Goal: Task Accomplishment & Management: Complete application form

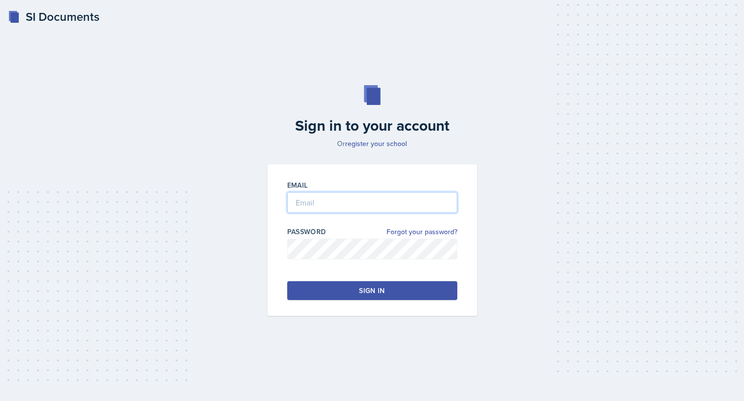
click at [364, 205] on input "email" at bounding box center [372, 202] width 170 height 21
type input "[EMAIL_ADDRESS][DOMAIN_NAME]"
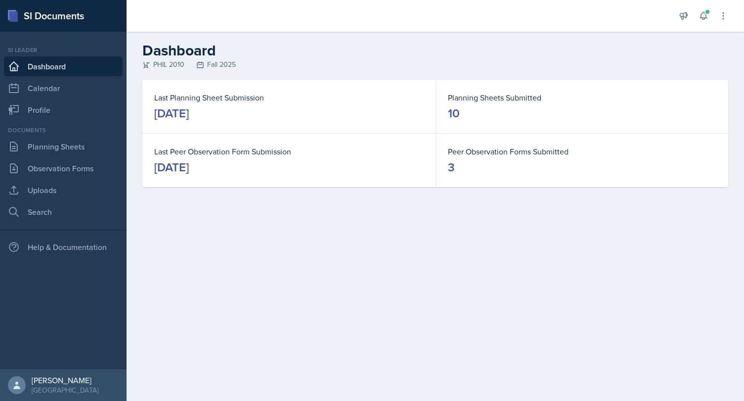
click at [189, 117] on div "[DATE]" at bounding box center [171, 113] width 35 height 16
click at [45, 147] on link "Planning Sheets" at bounding box center [63, 147] width 119 height 20
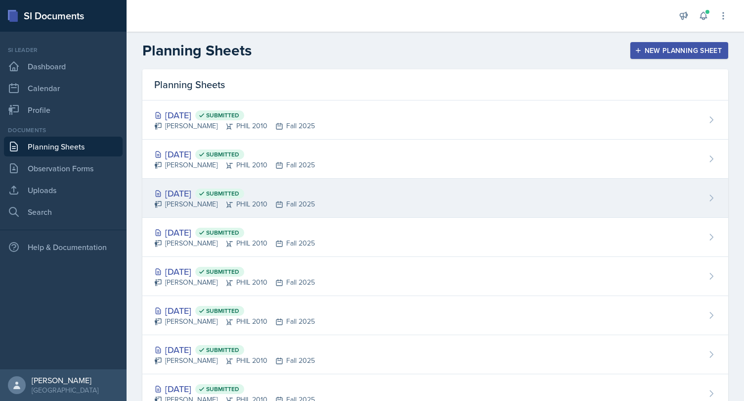
click at [226, 202] on icon at bounding box center [230, 204] width 8 height 8
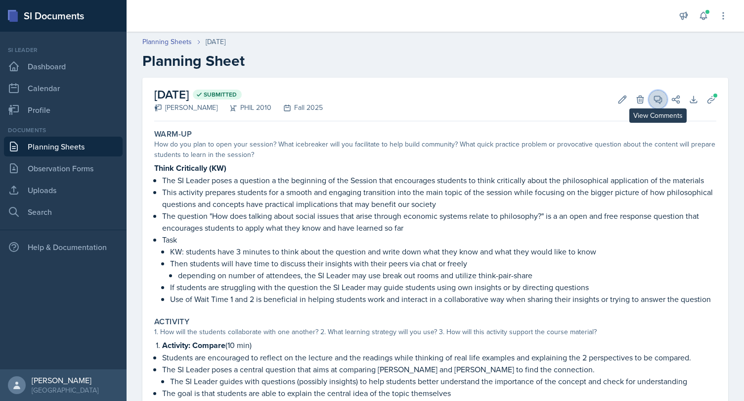
click at [660, 101] on icon at bounding box center [658, 99] width 10 height 10
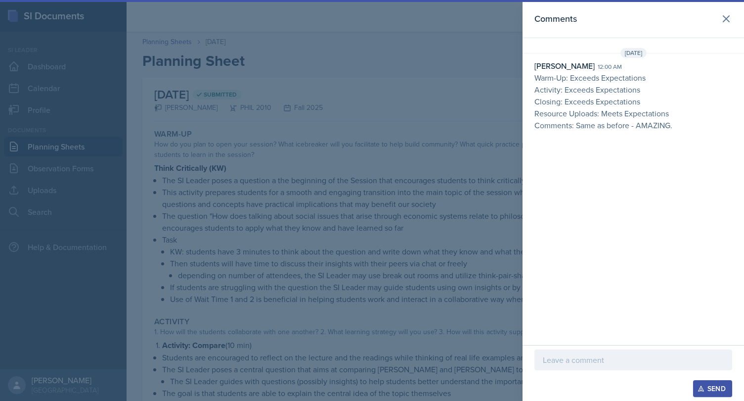
click at [602, 361] on p at bounding box center [633, 360] width 181 height 12
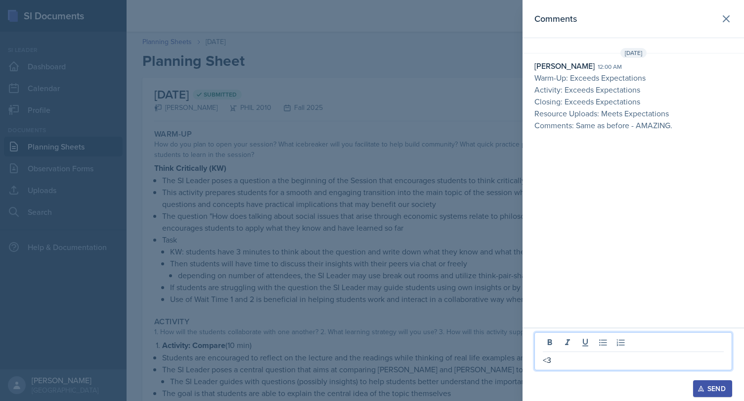
click at [717, 392] on div "Send" at bounding box center [713, 388] width 26 height 8
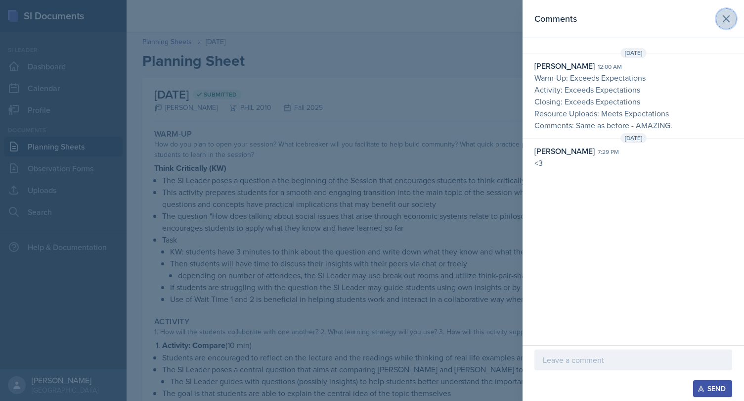
click at [728, 16] on icon at bounding box center [727, 19] width 12 height 12
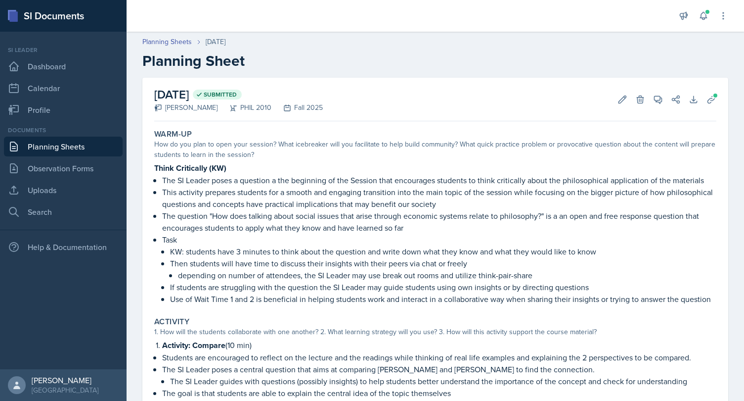
click at [53, 145] on link "Planning Sheets" at bounding box center [63, 147] width 119 height 20
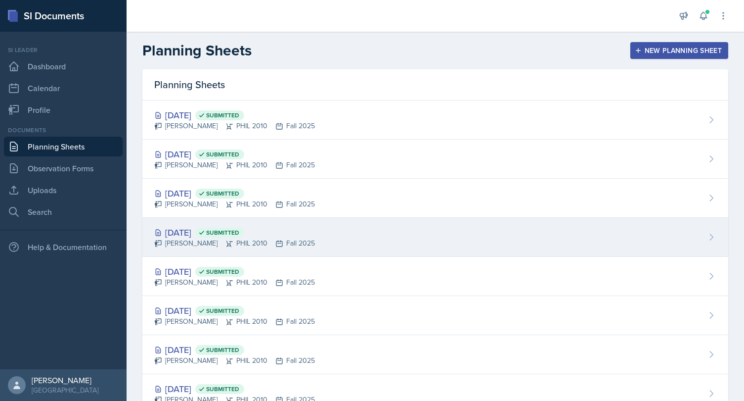
click at [202, 233] on div "[DATE] Submitted" at bounding box center [234, 232] width 161 height 13
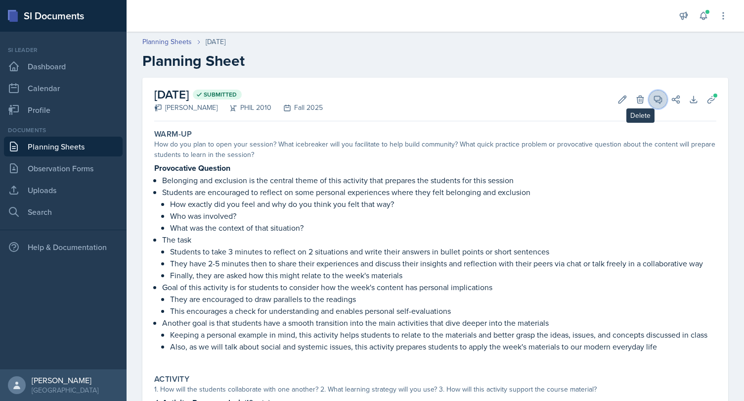
click at [652, 97] on button "View Comments" at bounding box center [658, 100] width 18 height 18
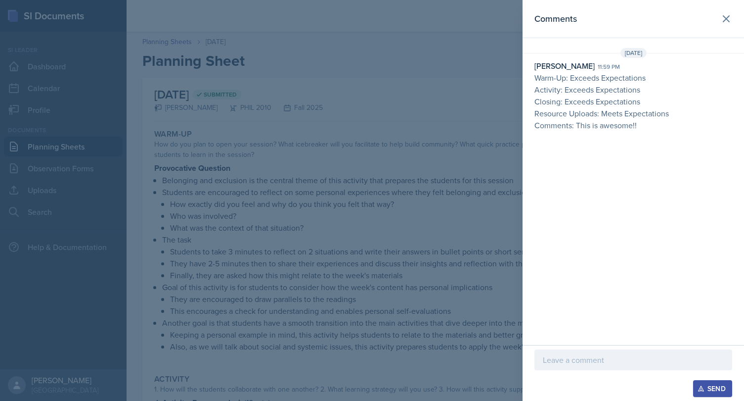
click at [602, 358] on p at bounding box center [633, 360] width 181 height 12
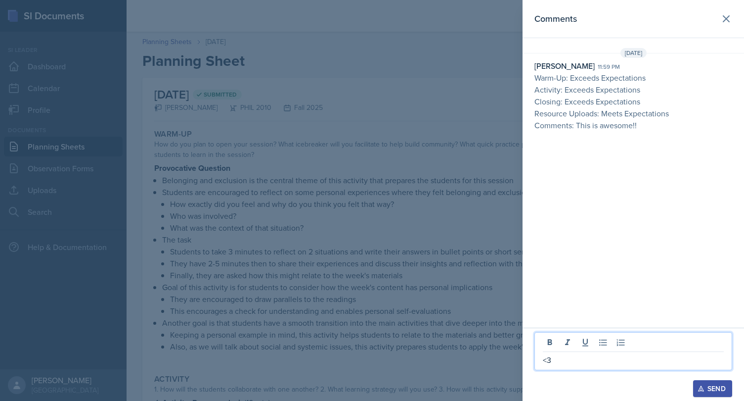
click at [718, 388] on div "Send" at bounding box center [713, 388] width 26 height 8
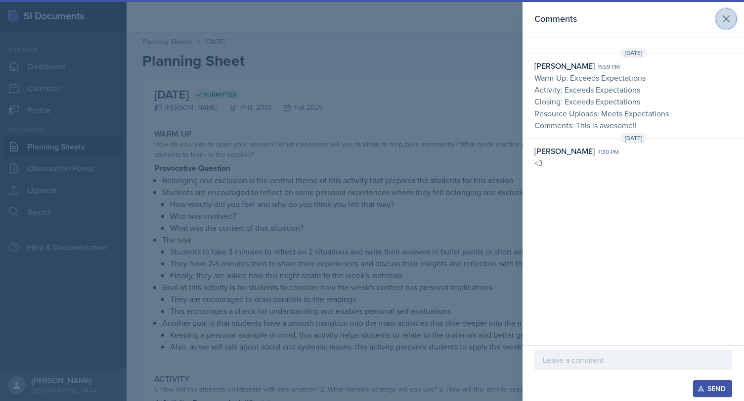
click at [721, 25] on button at bounding box center [727, 19] width 20 height 20
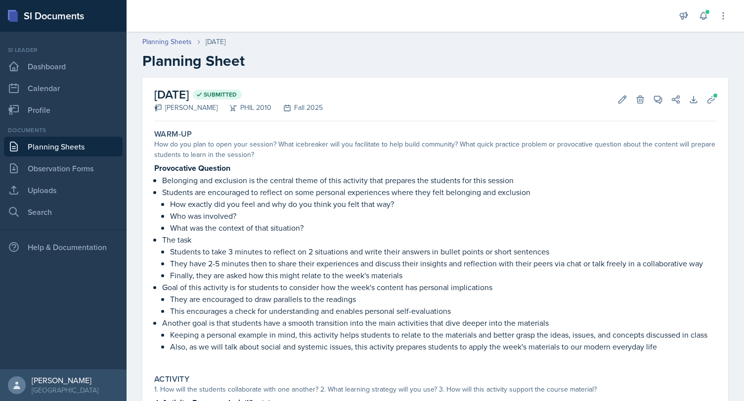
click at [714, 88] on div "[DATE] Submitted [PERSON_NAME] PHIL 2010 Fall 2025 Edit Delete View Comments Co…" at bounding box center [435, 100] width 562 height 44
click at [714, 95] on span at bounding box center [716, 95] width 6 height 6
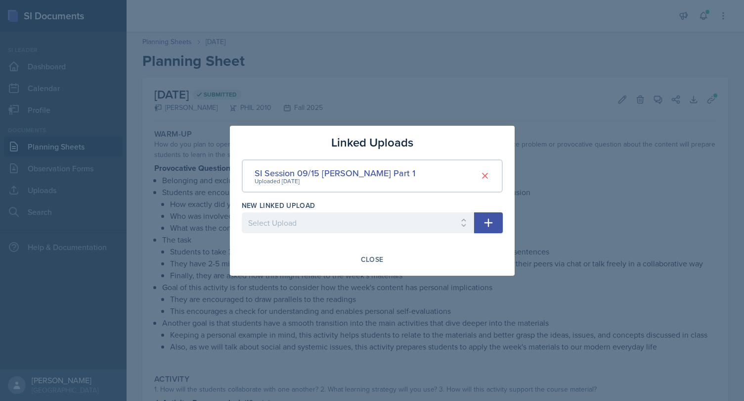
click at [504, 94] on div at bounding box center [372, 200] width 744 height 401
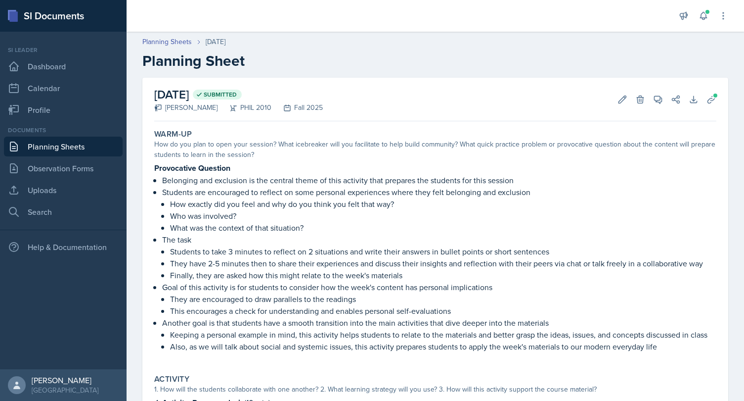
click at [57, 141] on link "Planning Sheets" at bounding box center [63, 147] width 119 height 20
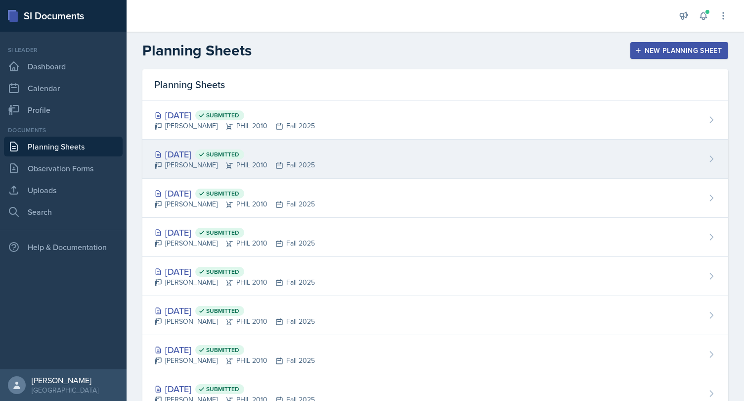
click at [204, 162] on div "[PERSON_NAME] PHIL 2010 Fall 2025" at bounding box center [234, 165] width 161 height 10
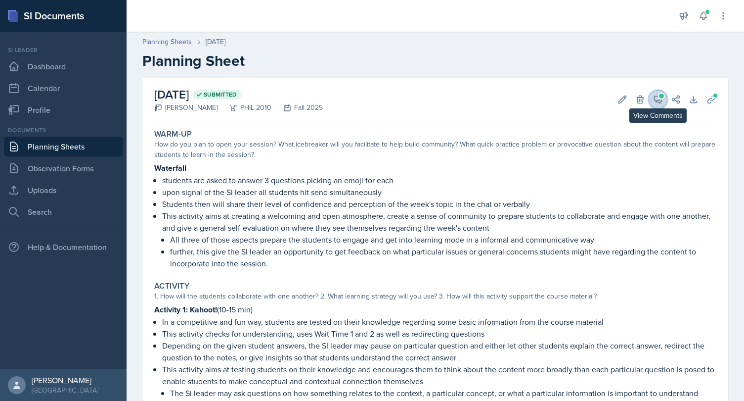
click at [665, 101] on button "View Comments" at bounding box center [658, 100] width 18 height 18
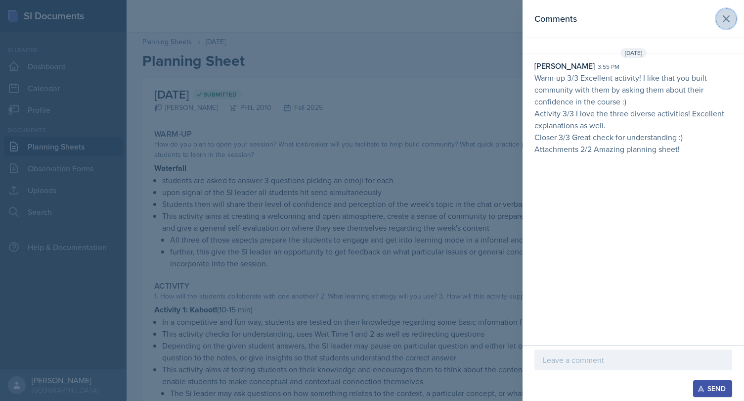
click at [731, 16] on icon at bounding box center [727, 19] width 12 height 12
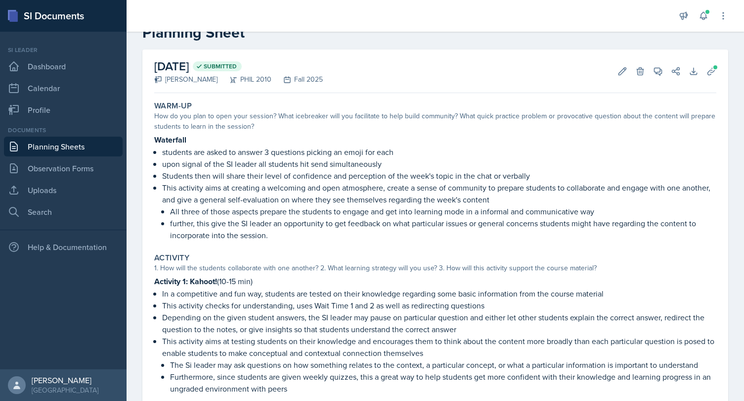
scroll to position [29, 0]
click at [274, 233] on p "further, this give the SI leader an opportunity to get feedback on what particu…" at bounding box center [443, 228] width 547 height 24
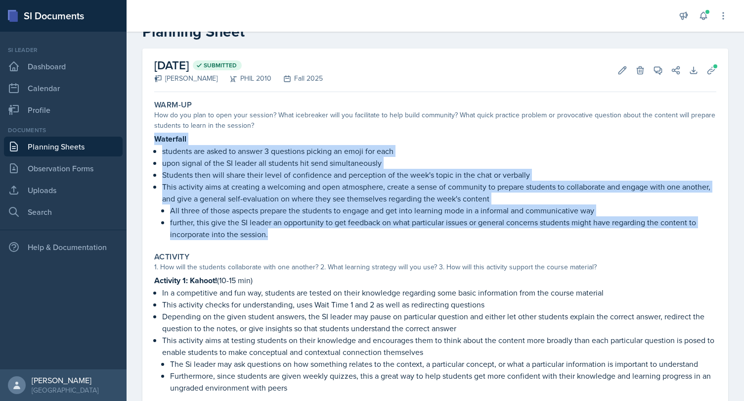
drag, startPoint x: 269, startPoint y: 235, endPoint x: 155, endPoint y: 140, distance: 147.9
click at [155, 140] on div "Waterfall students are asked to answer 3 questions picking an emoji for each up…" at bounding box center [435, 186] width 562 height 107
copy div "Waterfall students are asked to answer 3 questions picking an emoji for each up…"
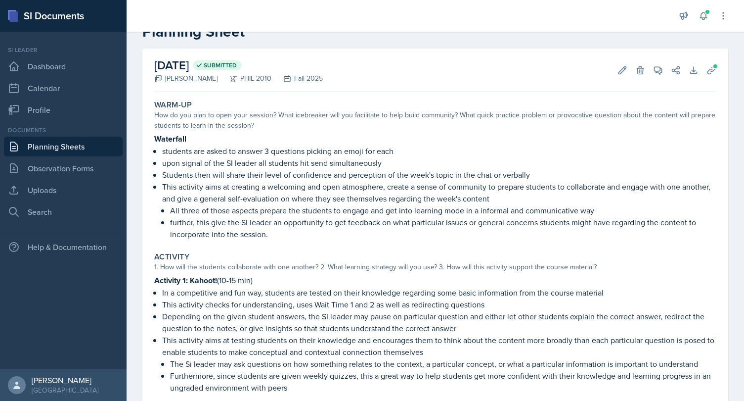
click at [263, 129] on div "How do you plan to open your session? What icebreaker will you facilitate to he…" at bounding box center [435, 120] width 562 height 21
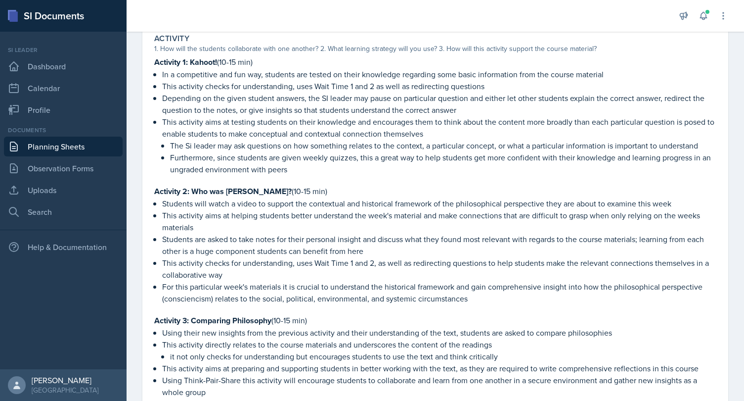
scroll to position [260, 0]
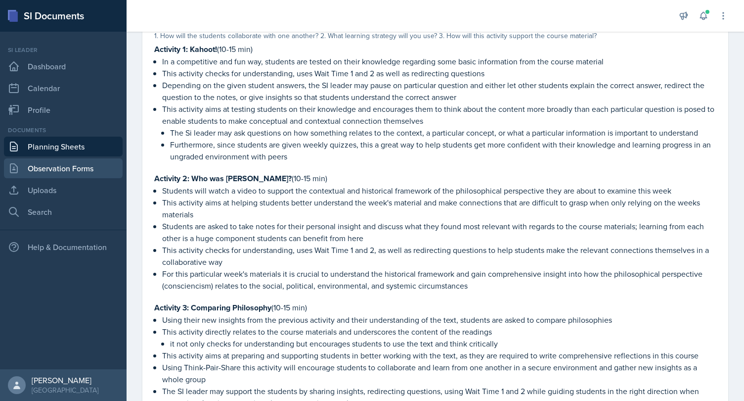
click at [67, 167] on link "Observation Forms" at bounding box center [63, 168] width 119 height 20
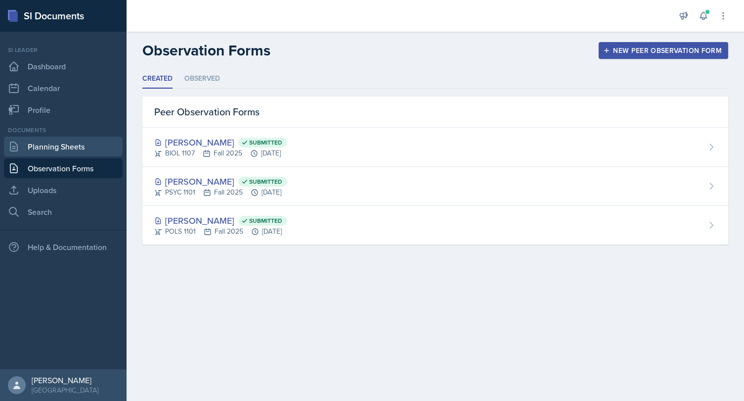
click at [50, 149] on link "Planning Sheets" at bounding box center [63, 147] width 119 height 20
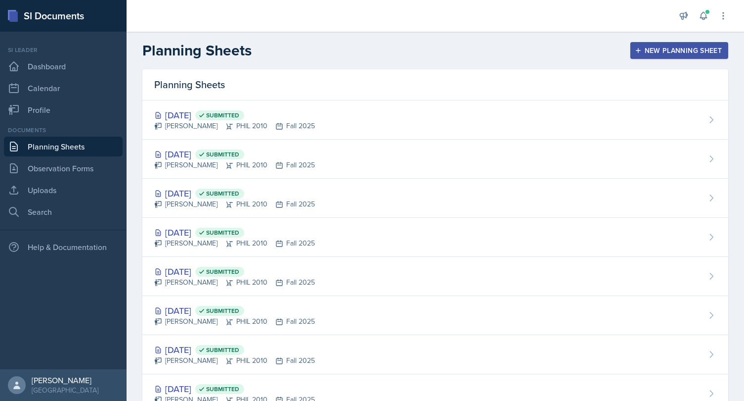
click at [651, 47] on div "New Planning Sheet" at bounding box center [679, 50] width 85 height 8
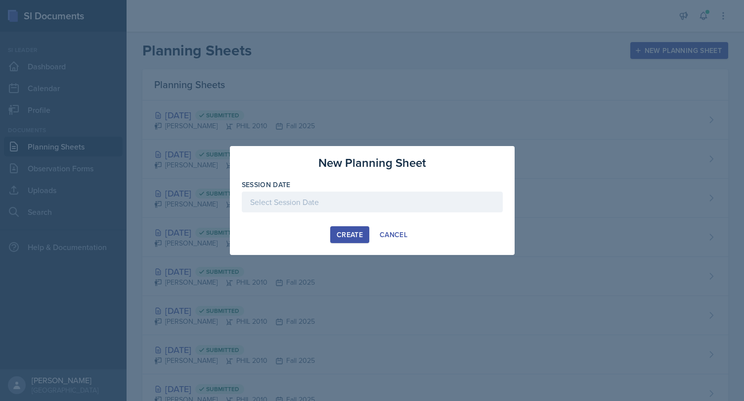
click at [358, 203] on div at bounding box center [372, 201] width 261 height 21
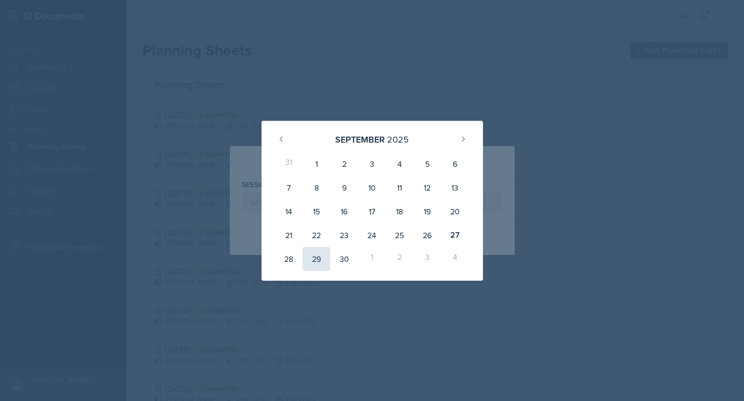
click at [318, 258] on div "29" at bounding box center [317, 259] width 28 height 24
type input "[DATE]"
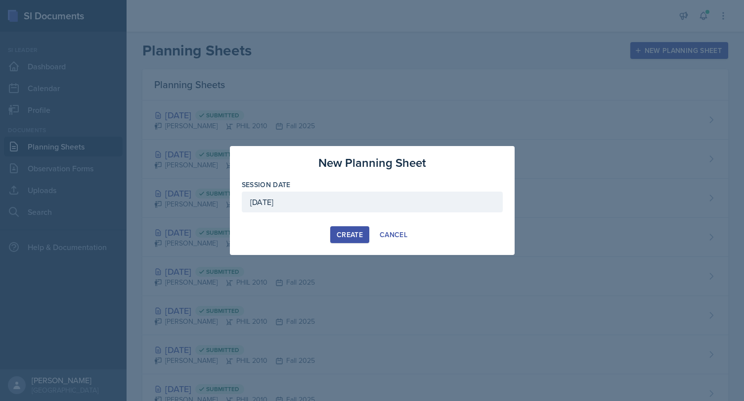
click at [345, 230] on div "Create" at bounding box center [350, 234] width 26 height 8
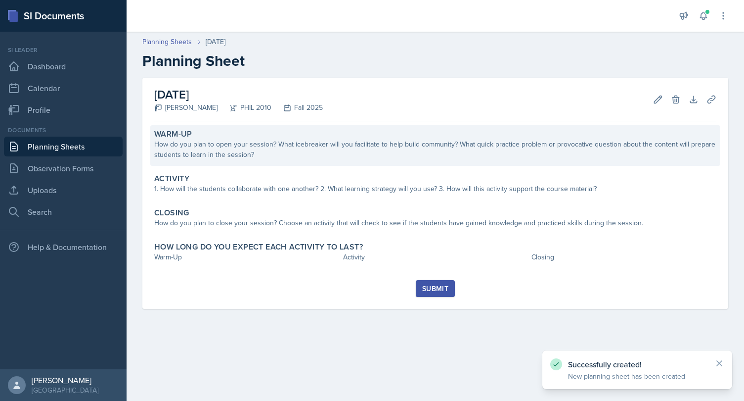
click at [338, 156] on div "How do you plan to open your session? What icebreaker will you facilitate to he…" at bounding box center [435, 149] width 562 height 21
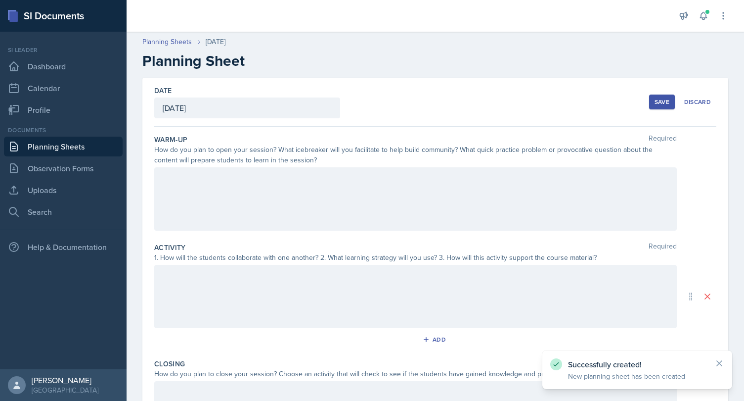
click at [343, 207] on div at bounding box center [415, 198] width 523 height 63
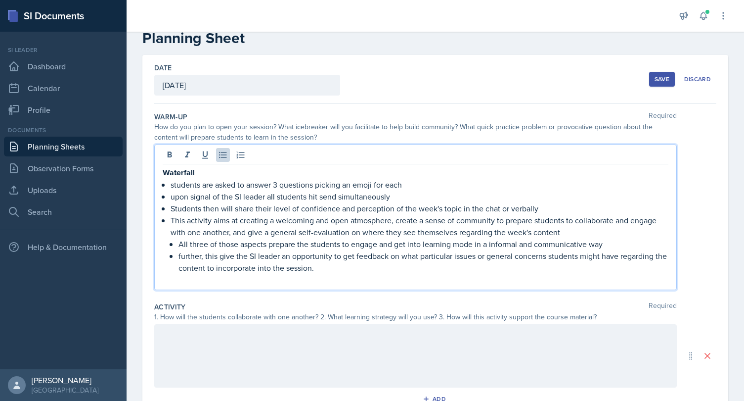
scroll to position [20, 0]
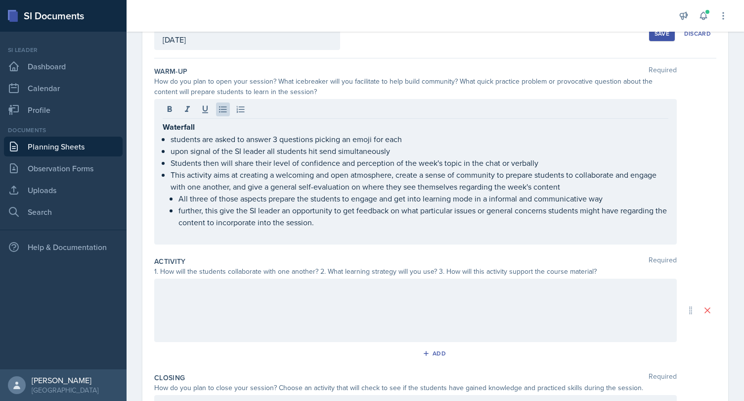
click at [378, 308] on div at bounding box center [415, 309] width 523 height 63
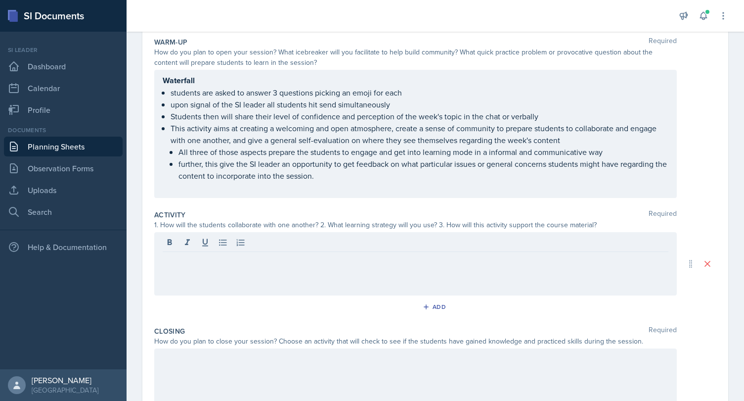
scroll to position [118, 0]
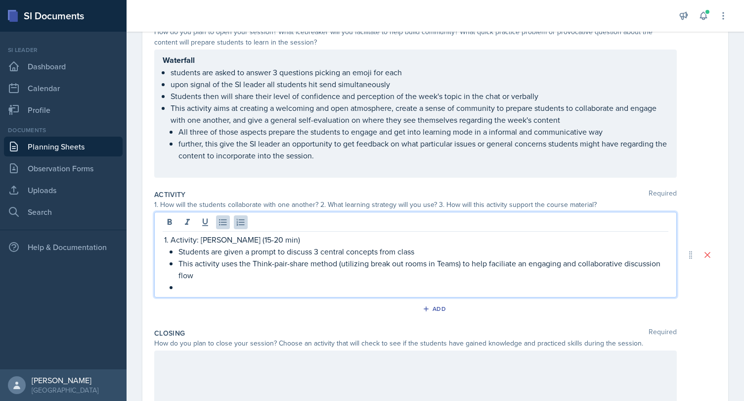
click at [506, 262] on p "This activity uses the Think-pair-share method (utilizing break out rooms in Te…" at bounding box center [424, 269] width 490 height 24
click at [442, 278] on p "This activity uses the Think-pair-share method (utilizing break out rooms in Te…" at bounding box center [424, 269] width 490 height 24
click at [404, 284] on p at bounding box center [424, 287] width 490 height 12
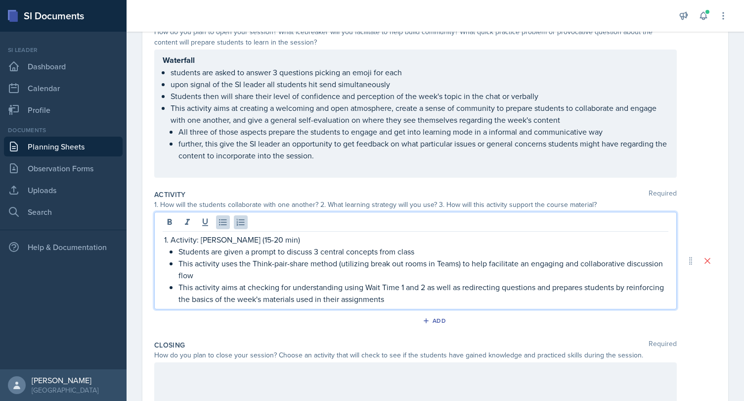
click at [302, 297] on p "This activity aims at checking for understanding using Wait Time 1 and 2 as wel…" at bounding box center [424, 293] width 490 height 24
click at [411, 293] on p "This activity aims at checking for understanding using Wait Time 1 and 2 as wel…" at bounding box center [424, 293] width 490 height 24
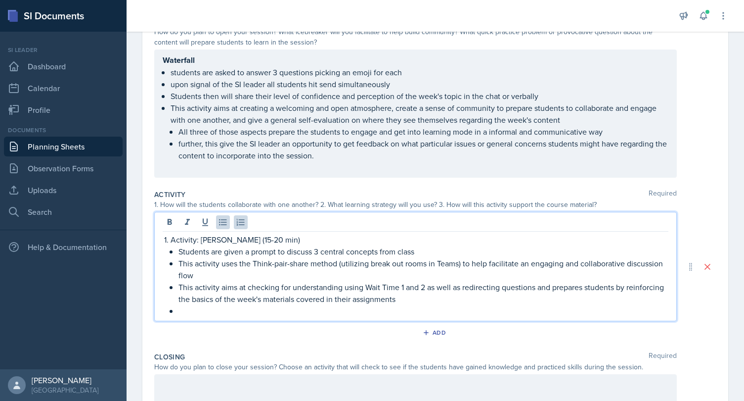
click at [305, 276] on p "This activity uses the Think-pair-share method (utilizing break out rooms in Te…" at bounding box center [424, 269] width 490 height 24
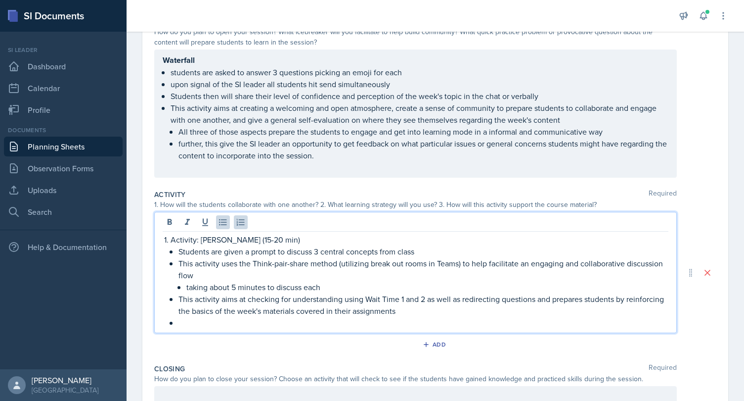
click at [188, 289] on p "taking about 5 minutes to discuss each" at bounding box center [427, 287] width 482 height 12
click at [341, 285] on p "Taking about 5 minutes to discuss each" at bounding box center [427, 287] width 482 height 12
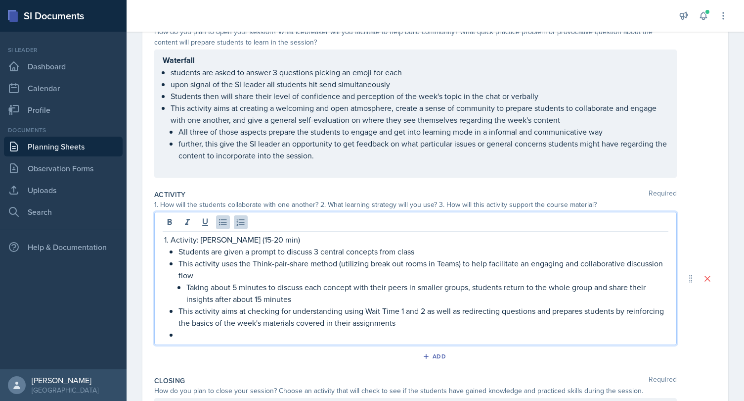
click at [413, 321] on p "This activity aims at checking for understanding using Wait Time 1 and 2 as wel…" at bounding box center [424, 317] width 490 height 24
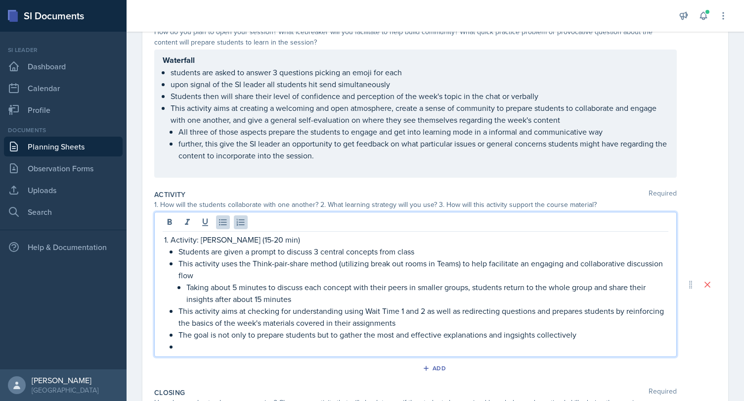
click at [521, 333] on p "The goal is not only to prepare students but to gather the most and effective e…" at bounding box center [424, 334] width 490 height 12
click at [613, 330] on p "The goal is not only to prepare students but to gather the most and effective e…" at bounding box center [424, 334] width 490 height 12
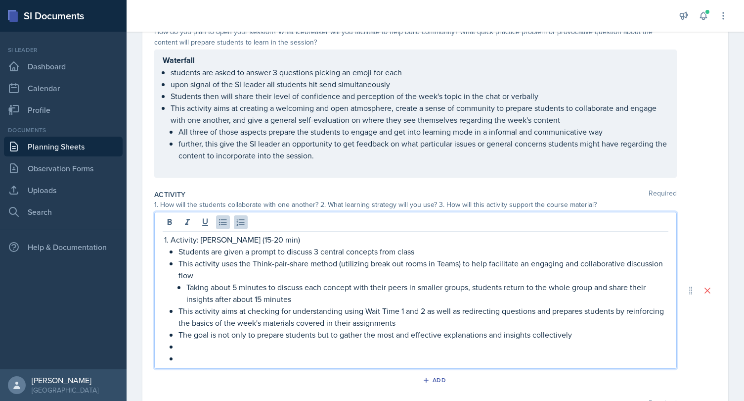
scroll to position [122, 0]
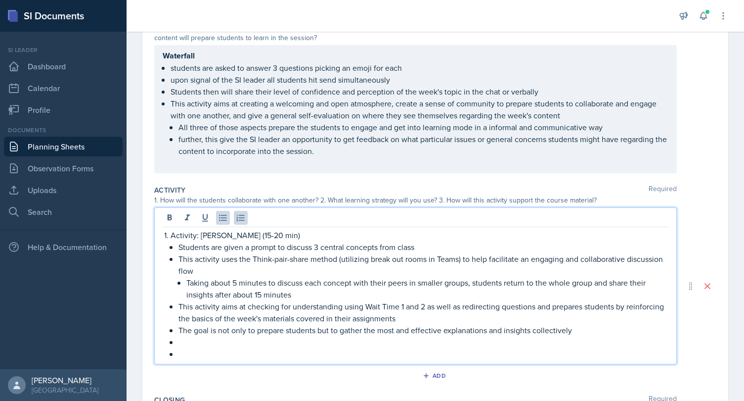
click at [411, 338] on p at bounding box center [424, 342] width 490 height 12
click at [409, 315] on p "This activity aims at checking for understanding using Wait Time 1 and 2 as wel…" at bounding box center [424, 312] width 490 height 24
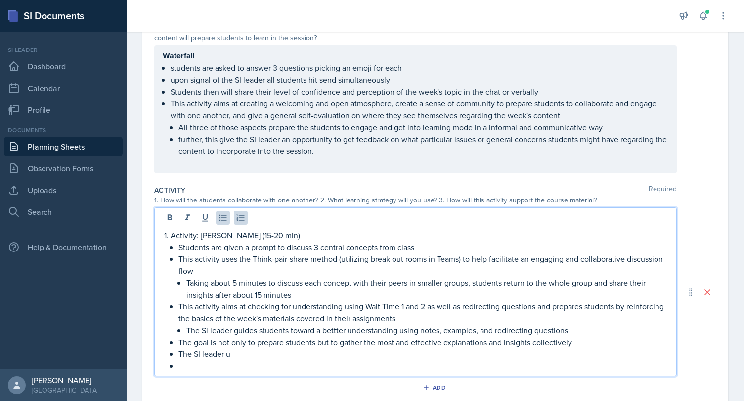
click at [332, 326] on p "The Si leader guides students toward a bettter understanding using notes, examp…" at bounding box center [427, 330] width 482 height 12
click at [574, 328] on p "The Si leader guides students toward a better understanding using notes, exampl…" at bounding box center [427, 330] width 482 height 12
click at [320, 291] on p "Taking about 5 minutes to discuss each concept with their peers in smaller grou…" at bounding box center [427, 288] width 482 height 24
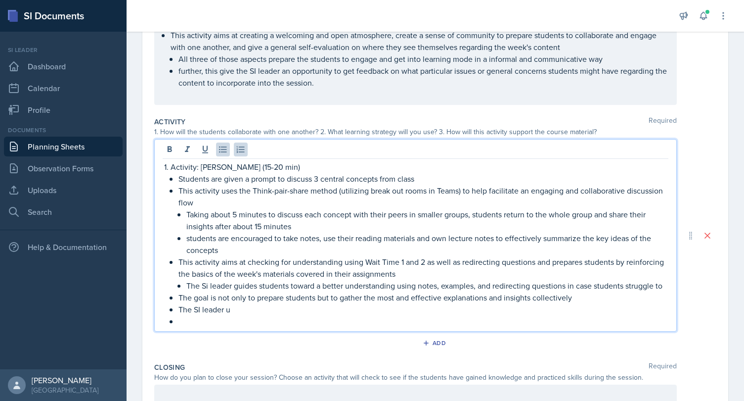
scroll to position [193, 0]
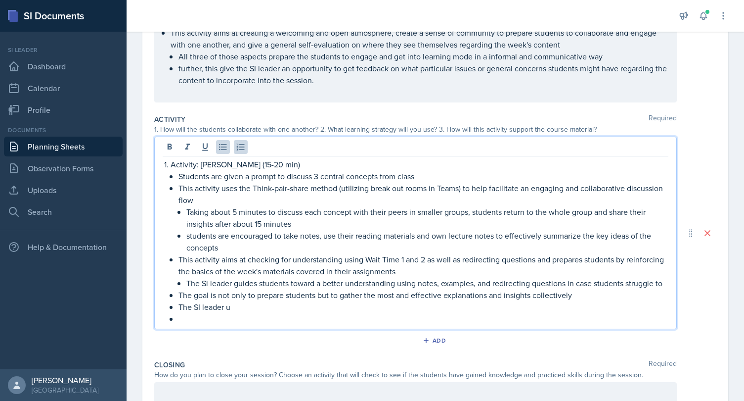
click at [290, 308] on p "The SI leader u" at bounding box center [424, 307] width 490 height 12
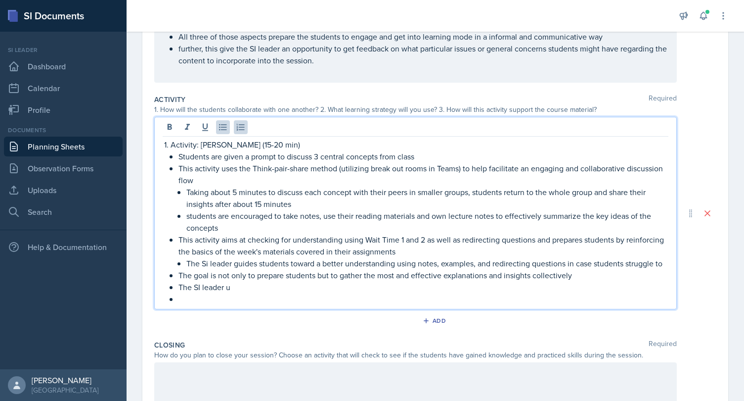
scroll to position [214, 0]
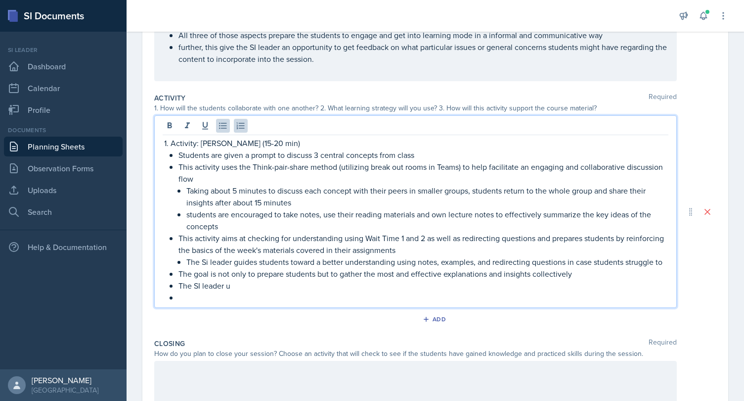
click at [668, 261] on p "The Si leader guides students toward a better understanding using notes, exampl…" at bounding box center [427, 262] width 482 height 12
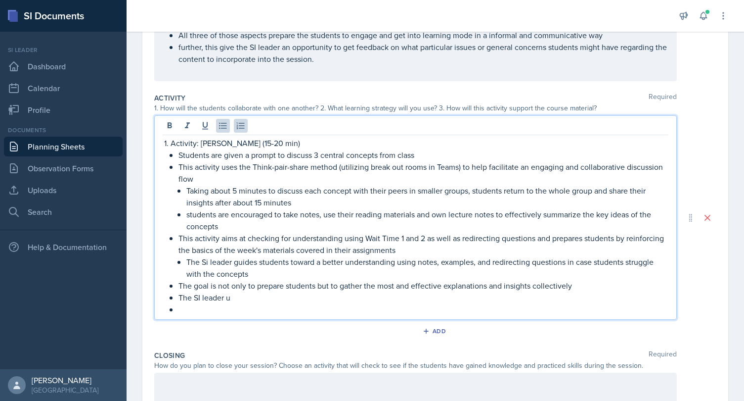
click at [286, 299] on p "The SI leader u" at bounding box center [424, 297] width 490 height 12
drag, startPoint x: 249, startPoint y: 298, endPoint x: 180, endPoint y: 296, distance: 69.3
click at [180, 296] on p "The SI leader u" at bounding box center [424, 297] width 490 height 12
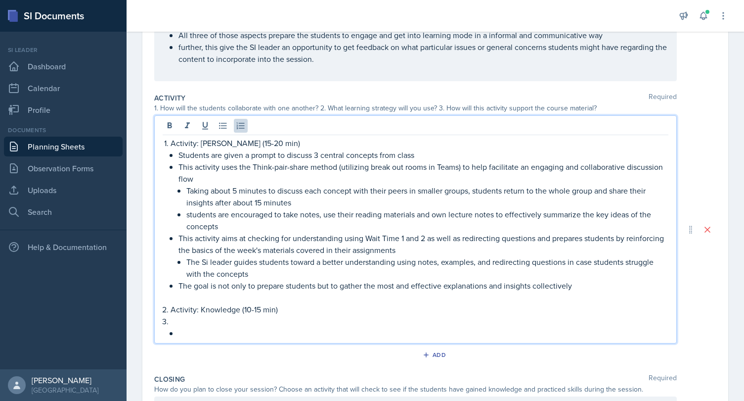
click at [225, 309] on p "Activity: Knowledge (10-15 min)" at bounding box center [420, 309] width 498 height 12
click at [310, 306] on p "Activity: Open Discussion (10-15 min)" at bounding box center [420, 309] width 498 height 12
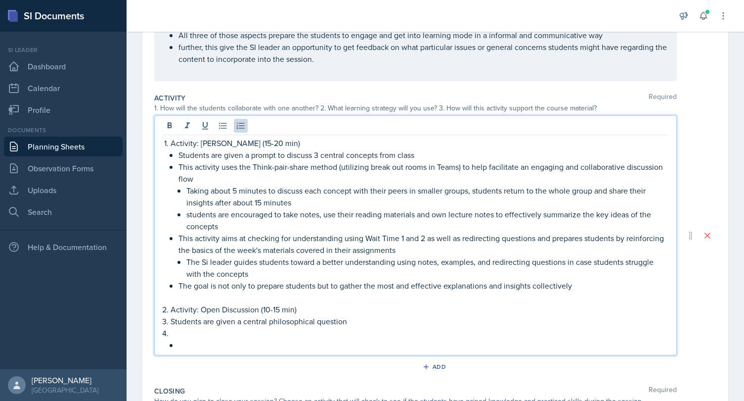
click at [171, 320] on li "Students are given a central philosophical question" at bounding box center [420, 321] width 498 height 12
click at [171, 316] on p "Students are given a central philosophical question" at bounding box center [420, 321] width 498 height 12
click at [362, 319] on p "Students are given a central philosophical question" at bounding box center [420, 321] width 498 height 12
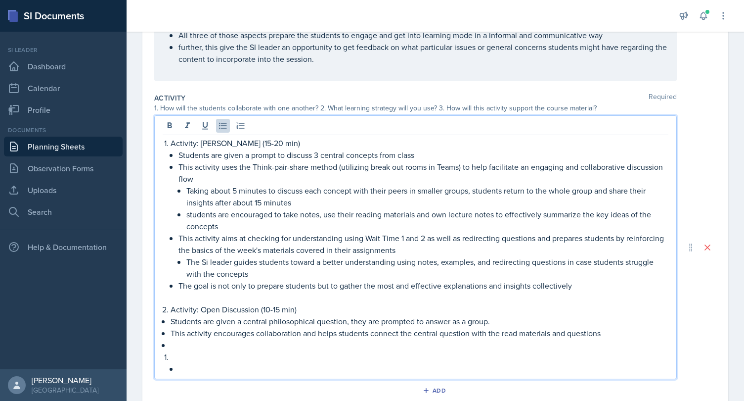
scroll to position [218, 0]
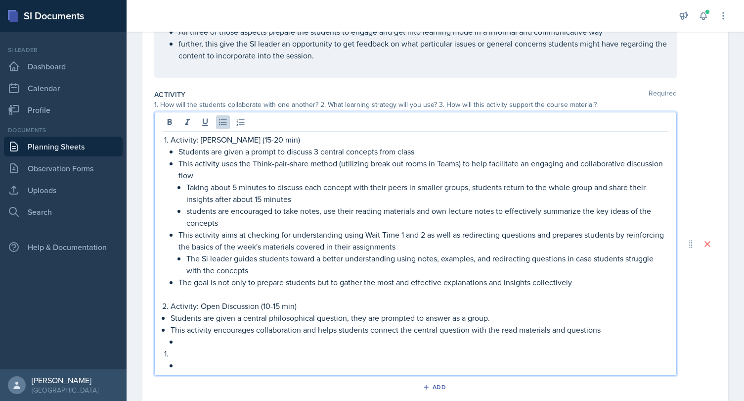
click at [584, 283] on p "The goal is not only to prepare students but to gather the most and effective e…" at bounding box center [424, 282] width 490 height 12
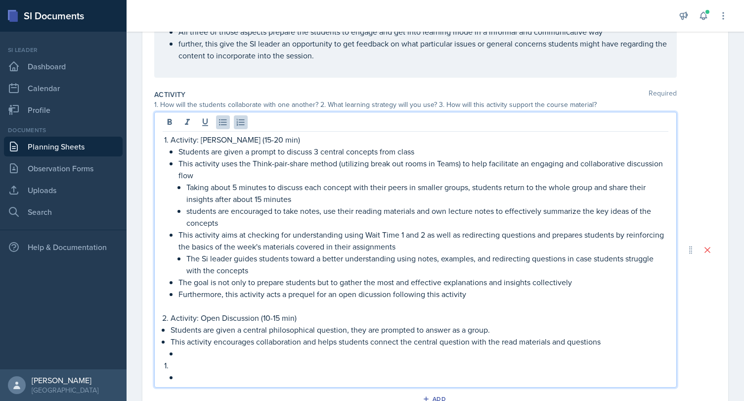
click at [374, 297] on p "Furthermore, this activity acts a prequel for an open dicussion following this …" at bounding box center [424, 294] width 490 height 12
click at [291, 355] on p at bounding box center [424, 353] width 490 height 12
click at [505, 296] on p "Furthermore, this activity acts a prequel for an open discussion following this…" at bounding box center [424, 294] width 490 height 12
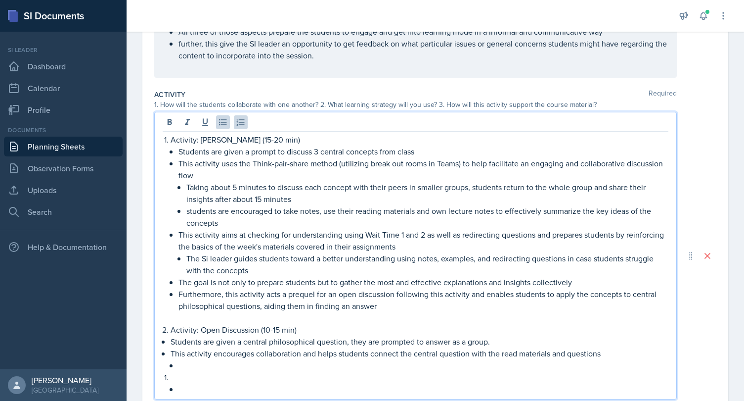
click at [368, 362] on p at bounding box center [424, 365] width 490 height 12
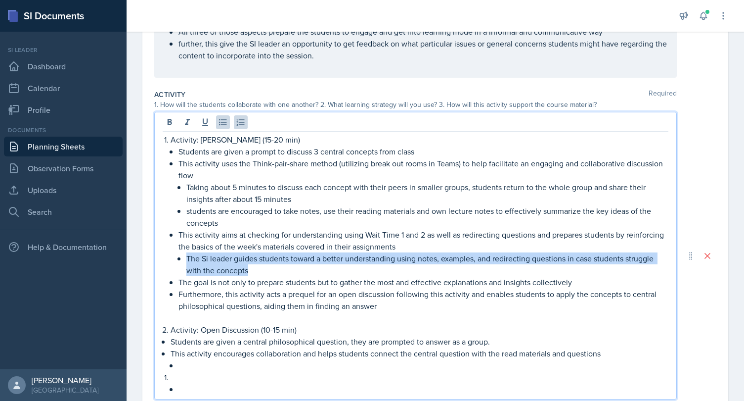
drag, startPoint x: 257, startPoint y: 269, endPoint x: 180, endPoint y: 258, distance: 77.9
click at [186, 258] on li "The Si leader guides students toward a better understanding using notes, exampl…" at bounding box center [427, 264] width 482 height 24
copy p "The Si leader guides students toward a better understanding using notes, exampl…"
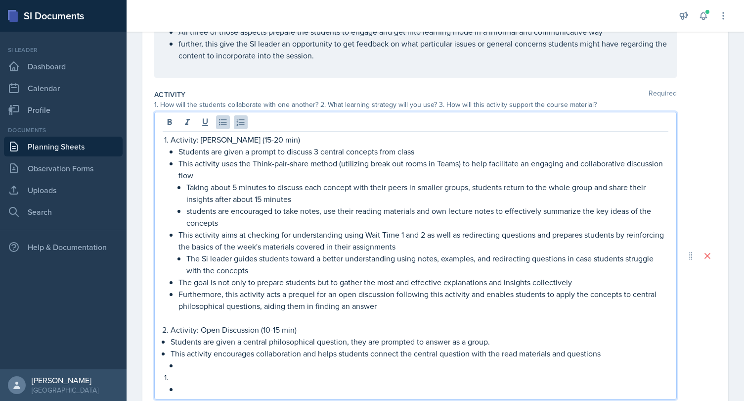
click at [209, 365] on p at bounding box center [424, 365] width 490 height 12
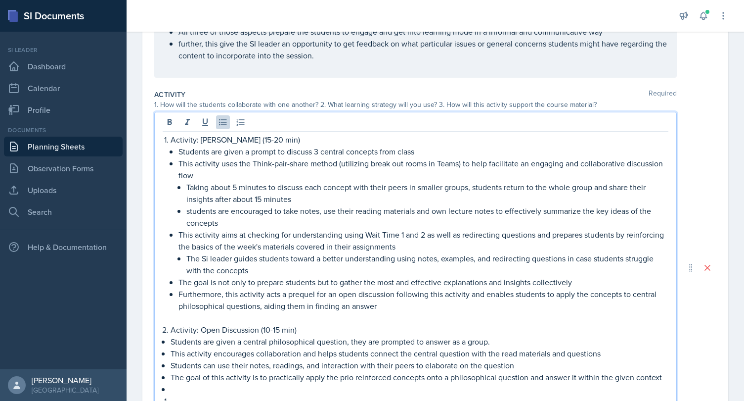
click at [351, 375] on p "The goal of this activity is to practically apply the prio reinforced concepts …" at bounding box center [420, 377] width 498 height 12
click at [354, 385] on p at bounding box center [420, 389] width 498 height 12
click at [223, 389] on p "This aims at creating active connection" at bounding box center [424, 389] width 490 height 12
click at [296, 392] on p "This aims at actively creating active connection" at bounding box center [424, 389] width 490 height 12
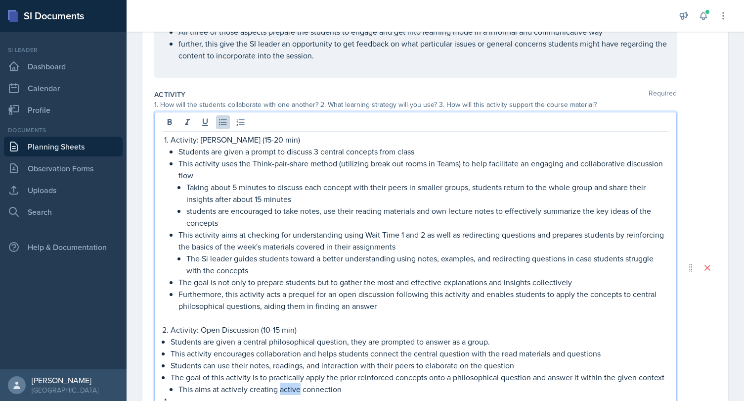
click at [296, 392] on p "This aims at actively creating active connection" at bounding box center [424, 389] width 490 height 12
click at [327, 390] on p "This aims at actively creating connection" at bounding box center [424, 389] width 490 height 12
click at [420, 390] on p "This aims at actively creating connections between relevant topics, enableing s…" at bounding box center [424, 389] width 490 height 12
click at [601, 383] on p "This aims at actively creating connections between relevant topics, enabeling s…" at bounding box center [424, 389] width 490 height 12
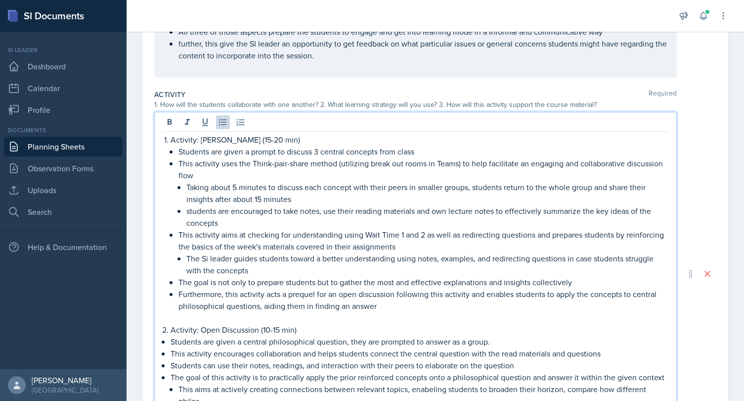
scroll to position [226, 0]
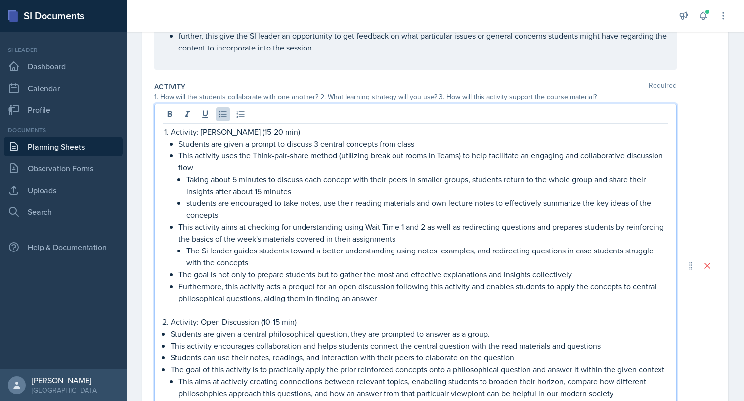
click at [432, 393] on p "This aims at actively creating connections between relevant topics, enabeling s…" at bounding box center [424, 387] width 490 height 24
click at [467, 389] on p "This aims at actively creating connections between relevant topics, enabeling s…" at bounding box center [424, 387] width 490 height 24
click at [435, 376] on p "This aims at actively creating connections between relevant topics, enabeling s…" at bounding box center [424, 387] width 490 height 24
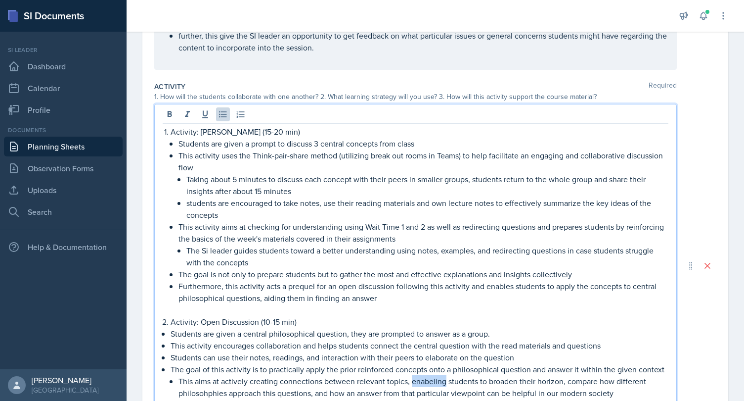
click at [435, 376] on p "This aims at actively creating connections between relevant topics, enabeling s…" at bounding box center [424, 387] width 490 height 24
click at [438, 380] on p "This aims at actively creating connections between relevant topics, enableing s…" at bounding box center [424, 387] width 490 height 24
click at [457, 388] on p "This aims at actively creating connections between relevant topics, enableing s…" at bounding box center [424, 387] width 490 height 24
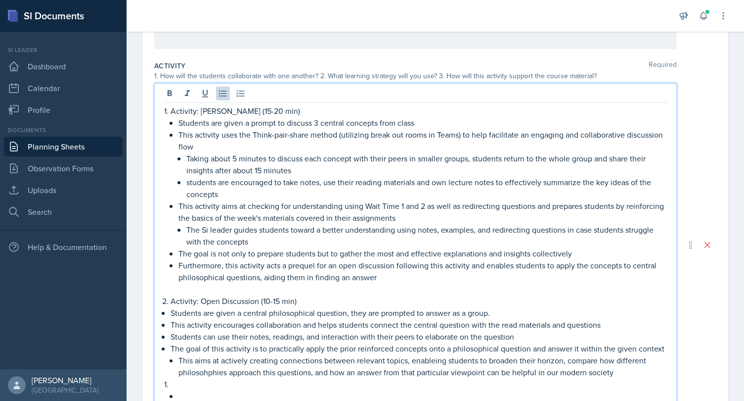
scroll to position [248, 0]
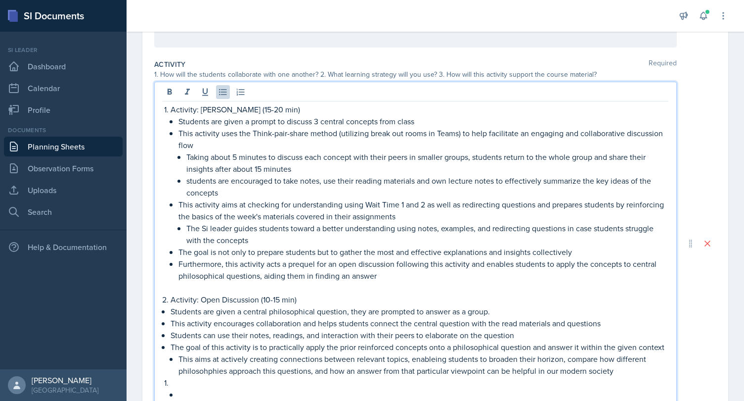
click at [425, 360] on p "This aims at actively creating connections between relevant topics, enableing s…" at bounding box center [424, 365] width 490 height 24
click at [219, 372] on p "This aims at actively creating connections between relevant topics, enabling st…" at bounding box center [424, 365] width 490 height 24
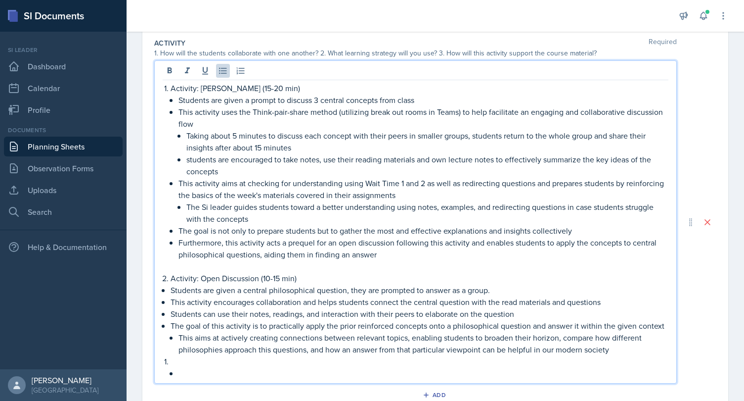
scroll to position [271, 0]
click at [304, 358] on p at bounding box center [420, 360] width 498 height 12
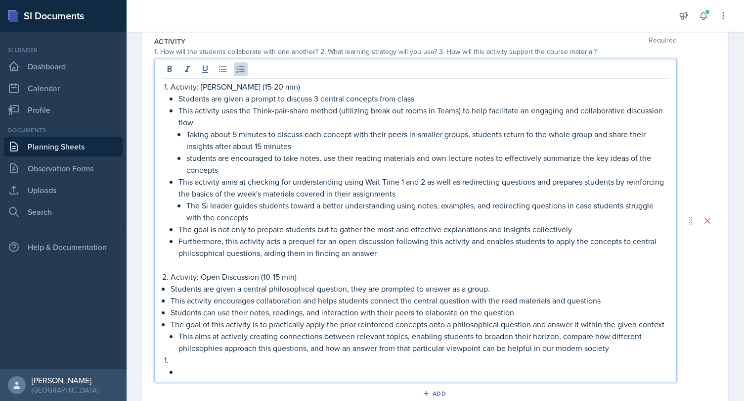
click at [641, 338] on p "This aims at actively creating connections between relevant topics, enabling st…" at bounding box center [424, 342] width 490 height 24
click at [626, 344] on p "This aims at actively creating connections between relevant topics, enabling st…" at bounding box center [424, 342] width 490 height 24
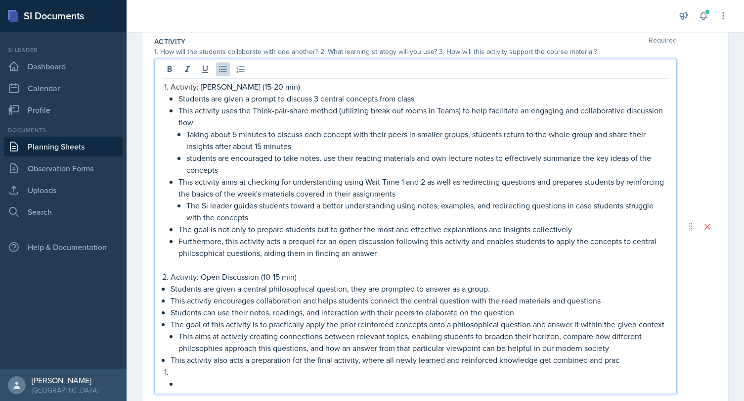
click at [589, 359] on p "This activity also acts a preparation for the final activity, where all newly l…" at bounding box center [420, 360] width 498 height 12
click at [551, 362] on p "This activity also acts a preparation for the final activity, where all newly l…" at bounding box center [420, 360] width 498 height 12
click at [635, 362] on p "This activity also acts a preparation for the final activity, where all newly l…" at bounding box center [420, 360] width 498 height 12
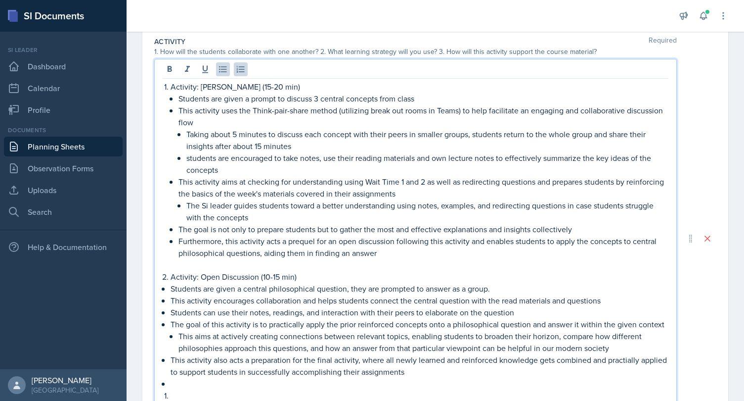
click at [308, 228] on p "The goal is not only to prepare students but to gather the most and effective e…" at bounding box center [424, 229] width 490 height 12
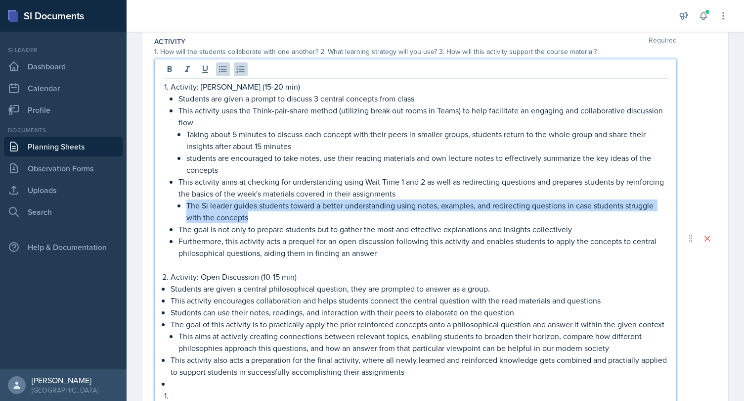
drag, startPoint x: 252, startPoint y: 218, endPoint x: 173, endPoint y: 205, distance: 80.7
click at [173, 205] on li "Activity: [PERSON_NAME] (15-20 min) Students are given a prompt to discuss 3 ce…" at bounding box center [420, 176] width 498 height 190
copy p "The Si leader guides students toward a better understanding using notes, exampl…"
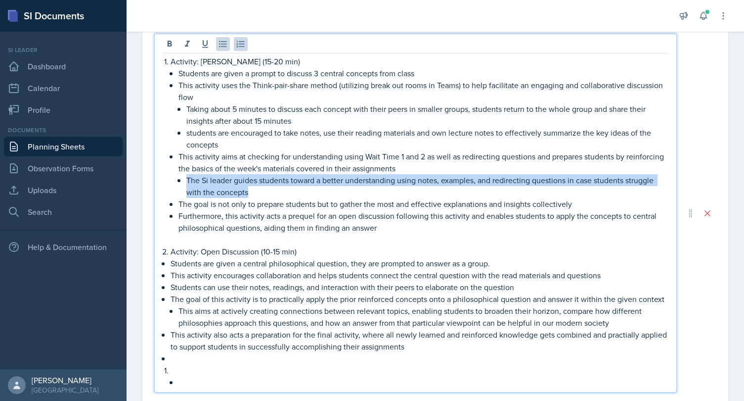
scroll to position [305, 0]
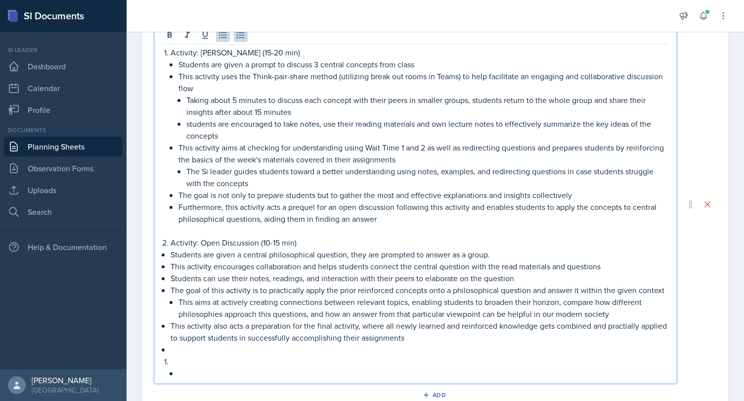
click at [413, 339] on p "This activity also acts a preparation for the final activity, where all newly l…" at bounding box center [420, 332] width 498 height 24
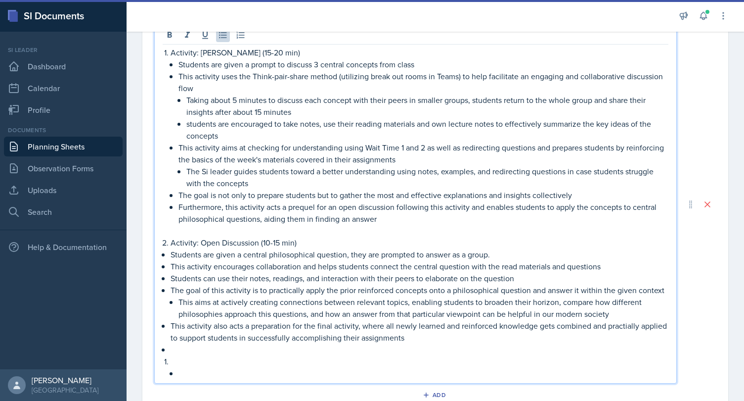
click at [624, 311] on p "This aims at actively creating connections between relevant topics, enabling st…" at bounding box center [424, 308] width 490 height 24
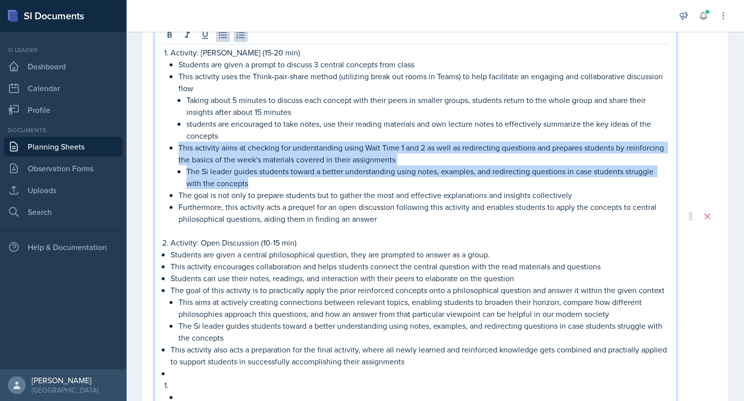
drag, startPoint x: 254, startPoint y: 183, endPoint x: 173, endPoint y: 147, distance: 89.2
click at [179, 147] on li "This activity aims at checking for understanding using Wait Time 1 and 2 as wel…" at bounding box center [424, 164] width 490 height 47
copy li "This activity aims at checking for understanding using Wait Time 1 and 2 as wel…"
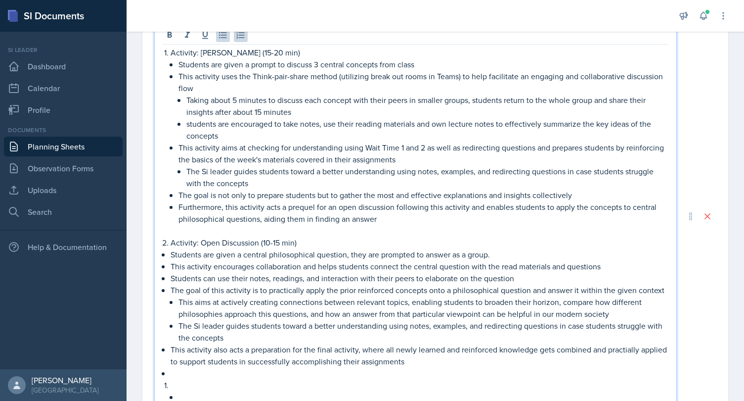
click at [342, 379] on p at bounding box center [420, 385] width 498 height 12
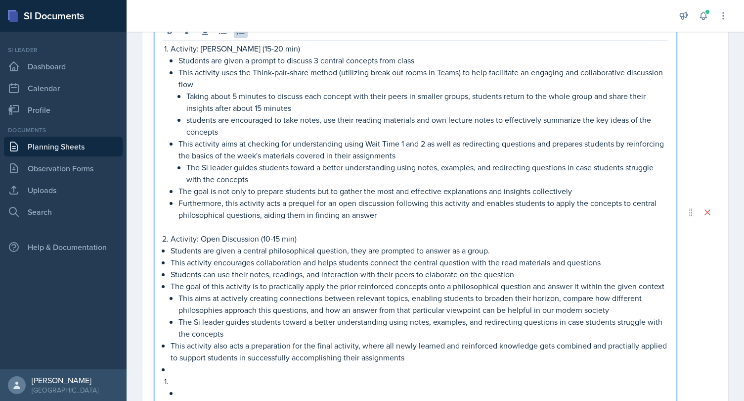
scroll to position [310, 0]
click at [257, 175] on p "The Si leader guides students toward a better understanding using notes, exampl…" at bounding box center [427, 172] width 482 height 24
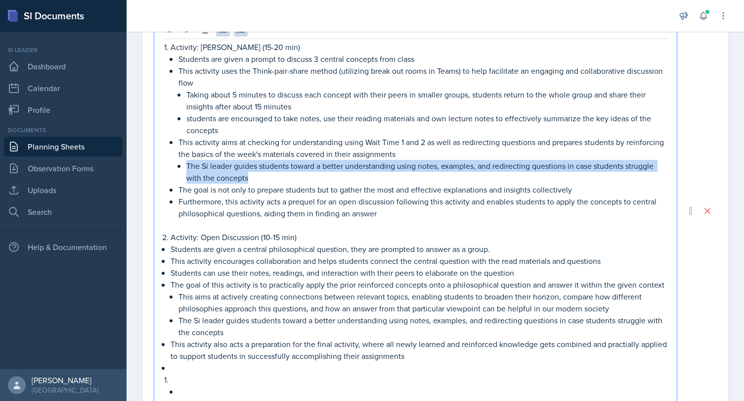
drag, startPoint x: 257, startPoint y: 175, endPoint x: 179, endPoint y: 141, distance: 85.3
click at [179, 141] on li "This activity aims at checking for understanding using Wait Time 1 and 2 as wel…" at bounding box center [424, 159] width 490 height 47
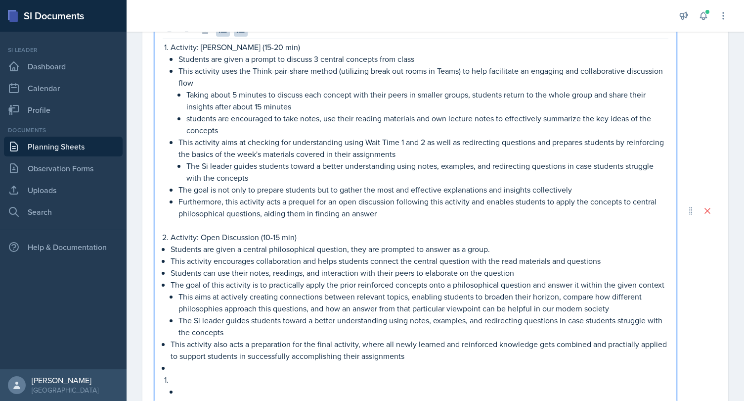
click at [179, 141] on p "This activity aims at checking for understanding using Wait Time 1 and 2 as wel…" at bounding box center [424, 148] width 490 height 24
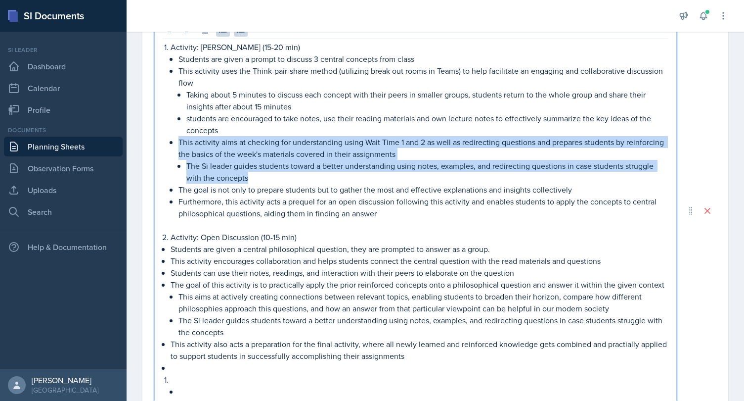
drag, startPoint x: 243, startPoint y: 179, endPoint x: 172, endPoint y: 137, distance: 81.8
click at [179, 137] on li "This activity aims at checking for understanding using Wait Time 1 and 2 as wel…" at bounding box center [424, 159] width 490 height 47
copy li "This activity aims at checking for understanding using Wait Time 1 and 2 as wel…"
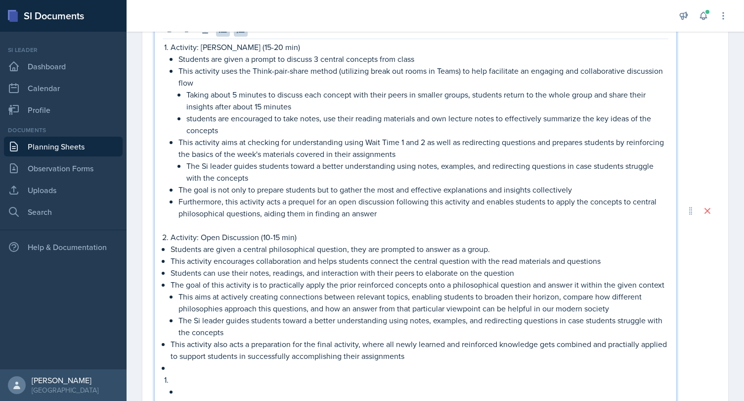
click at [245, 373] on p at bounding box center [420, 379] width 498 height 12
click at [230, 366] on p at bounding box center [420, 368] width 498 height 12
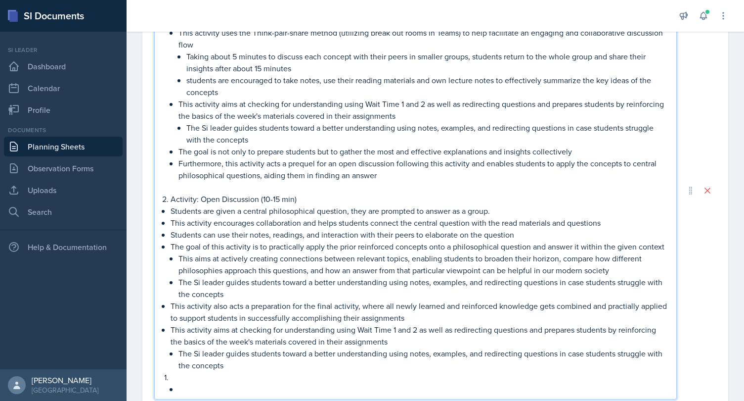
scroll to position [364, 0]
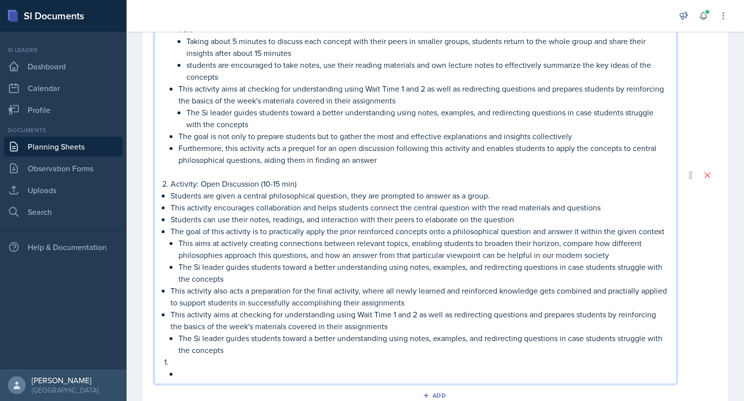
click at [339, 315] on p "This activity aims at checking for understanding using Wait Time 1 and 2 as wel…" at bounding box center [420, 320] width 498 height 24
drag, startPoint x: 336, startPoint y: 313, endPoint x: 358, endPoint y: 313, distance: 21.8
click at [358, 313] on p "This activity aims at checking for understanding using Wait Time 1 and 2 as wel…" at bounding box center [420, 320] width 498 height 24
click at [402, 315] on p "This activity aims at checking for understanding (Wait Time 1 and 2 as well as …" at bounding box center [420, 320] width 498 height 24
drag, startPoint x: 428, startPoint y: 312, endPoint x: 405, endPoint y: 311, distance: 22.8
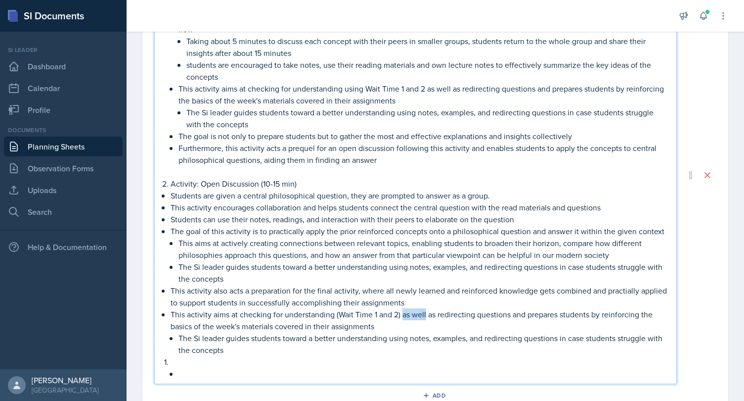
click at [405, 311] on p "This activity aims at checking for understanding (Wait Time 1 and 2) as well as…" at bounding box center [420, 320] width 498 height 24
click at [425, 316] on p "This activity aims at checking for understanding (Wait Time 1 and 2) and as red…" at bounding box center [420, 320] width 498 height 24
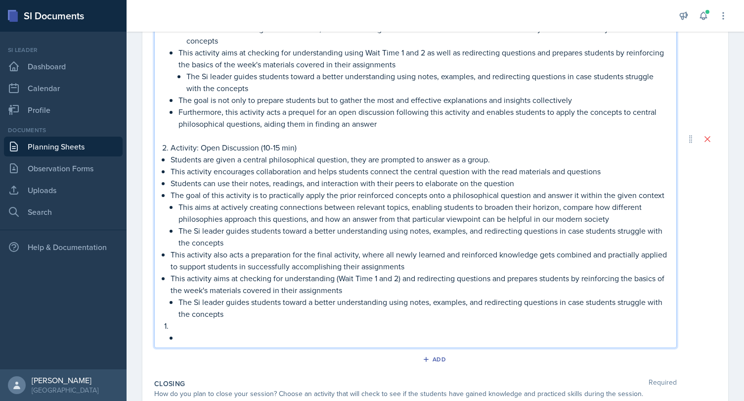
scroll to position [406, 0]
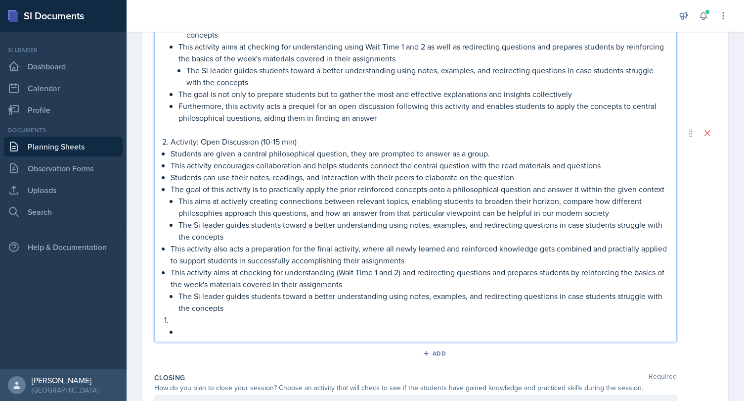
click at [584, 274] on p "This activity aims at checking for understanding (Wait Time 1 and 2) and redire…" at bounding box center [420, 278] width 498 height 24
click at [647, 273] on p "This activity aims at checking for understanding (Wait Time 1 and 2) and redire…" at bounding box center [420, 278] width 498 height 24
click at [654, 273] on p "This activity aims at checking for understanding (Wait Time 1 and 2) and redire…" at bounding box center [420, 278] width 498 height 24
click at [213, 286] on p "This activity aims at checking for understanding (Wait Time 1 and 2) and redire…" at bounding box center [420, 278] width 498 height 24
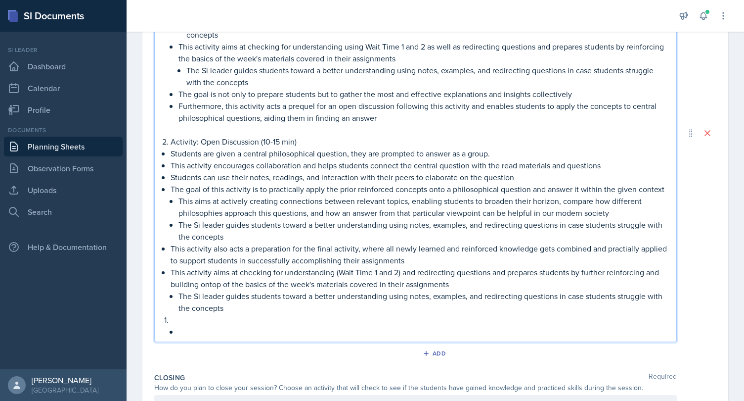
click at [213, 285] on p "This activity aims at checking for understanding (Wait Time 1 and 2) and redire…" at bounding box center [420, 278] width 498 height 24
click at [205, 282] on p "This activity aims at checking for understanding (Wait Time 1 and 2) and redire…" at bounding box center [420, 278] width 498 height 24
click at [467, 285] on p "This activity aims at checking for understanding (Wait Time 1 and 2) and redire…" at bounding box center [420, 278] width 498 height 24
click at [293, 306] on p "The Si leader guides students toward a better understanding using notes, exampl…" at bounding box center [424, 302] width 490 height 24
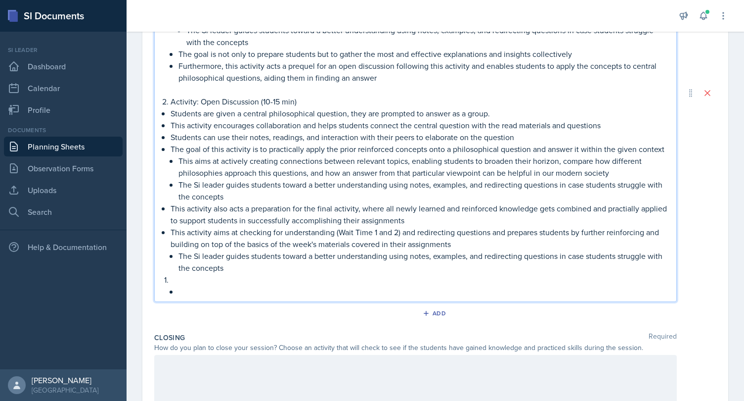
click at [628, 210] on p "This activity also acts a preparation for the final activity, where all newly l…" at bounding box center [420, 214] width 498 height 24
click at [504, 274] on p at bounding box center [420, 280] width 498 height 12
click at [256, 271] on p "The Si leader guides students toward a better understanding using notes, exampl…" at bounding box center [424, 262] width 490 height 24
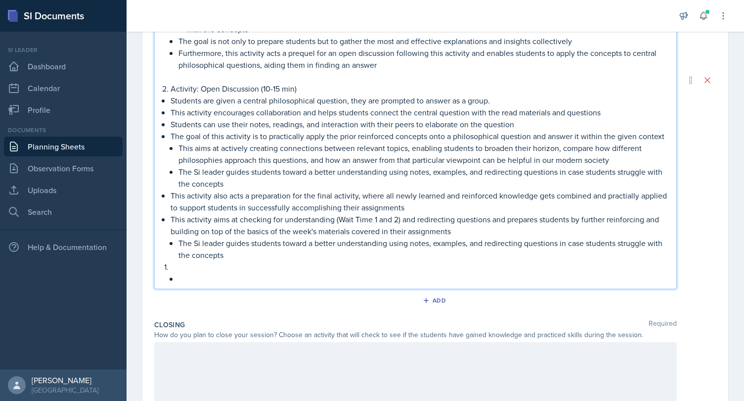
scroll to position [457, 0]
click at [210, 255] on p "The Si leader guides students toward a better understanding using notes, exampl…" at bounding box center [424, 250] width 490 height 24
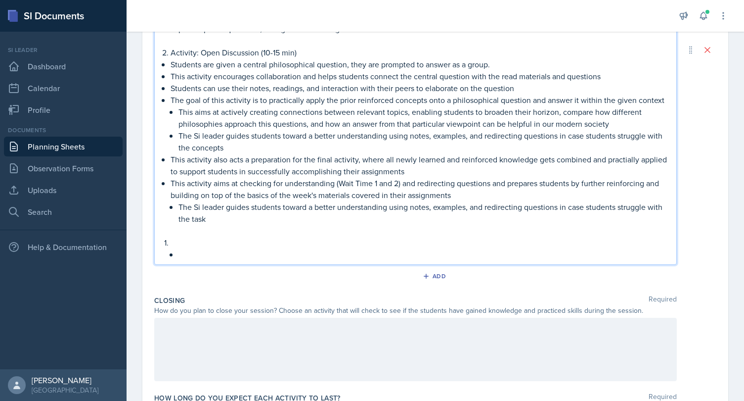
scroll to position [501, 0]
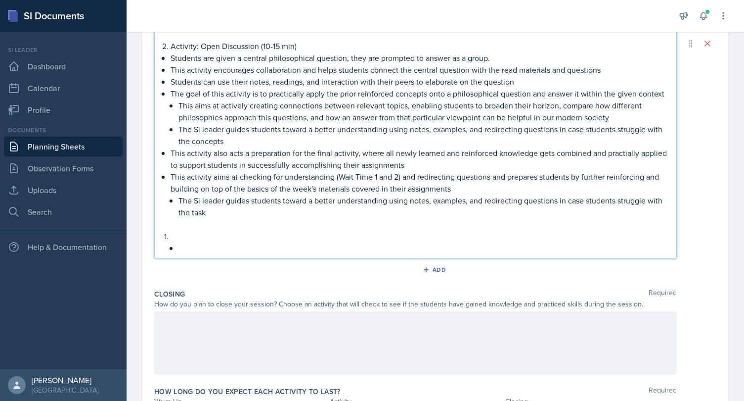
click at [171, 234] on p at bounding box center [420, 236] width 498 height 12
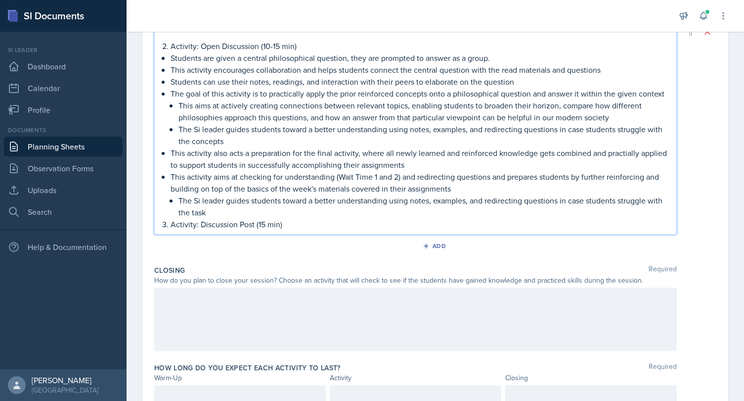
click at [161, 224] on div "Activity: [PERSON_NAME] (15-20 min) Students are given a prompt to discuss 3 ce…" at bounding box center [415, 31] width 523 height 406
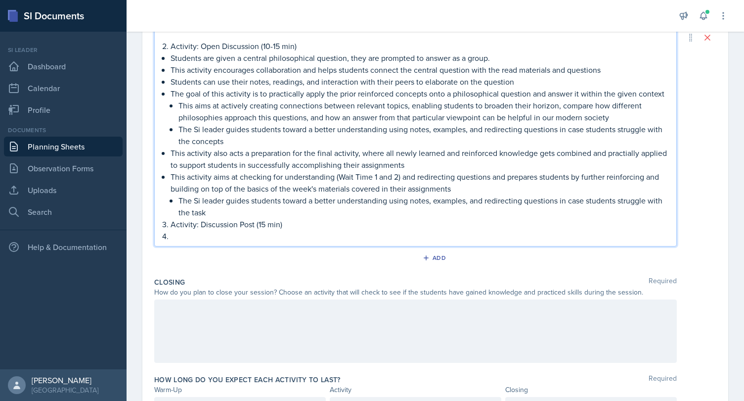
click at [212, 212] on p "The Si leader guides students toward a better understanding using notes, exampl…" at bounding box center [424, 206] width 490 height 24
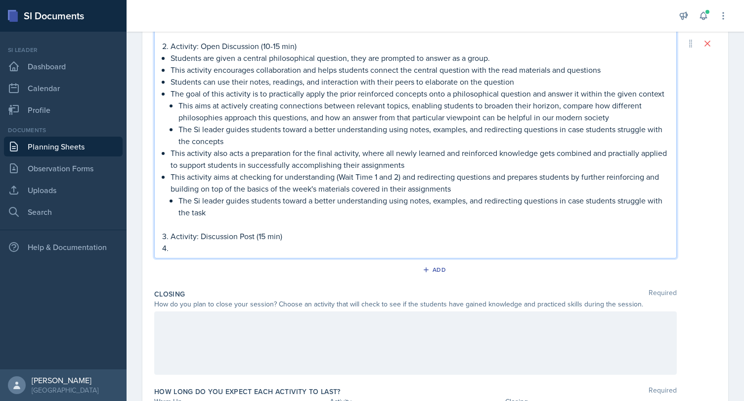
click at [173, 247] on p at bounding box center [420, 248] width 498 height 12
